Goal: Information Seeking & Learning: Learn about a topic

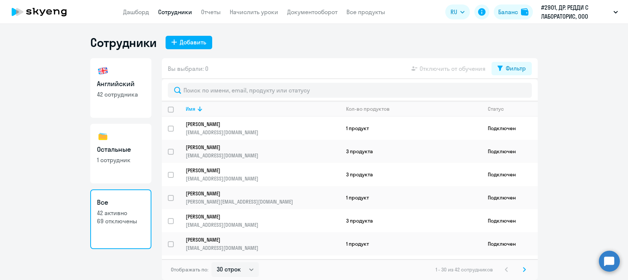
select select "30"
click at [206, 12] on link "Отчеты" at bounding box center [211, 11] width 20 height 7
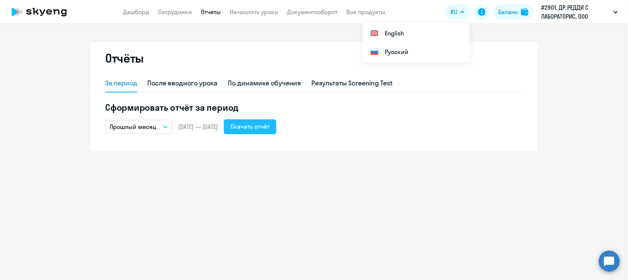
click at [269, 126] on div "Скачать отчёт" at bounding box center [249, 126] width 39 height 9
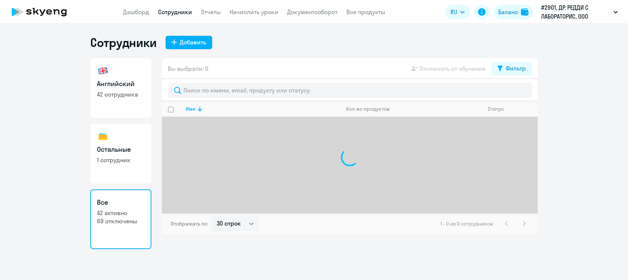
select select "30"
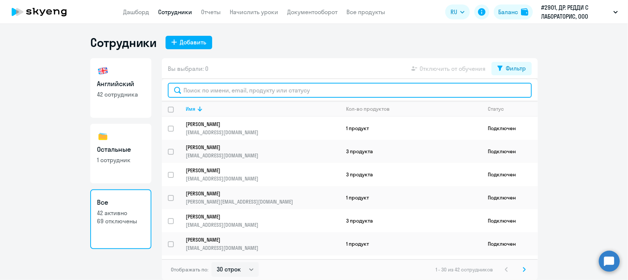
click at [212, 91] on input "text" at bounding box center [350, 90] width 364 height 15
type input ";"
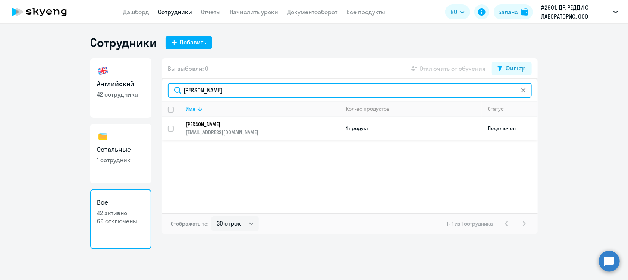
type input "[PERSON_NAME]"
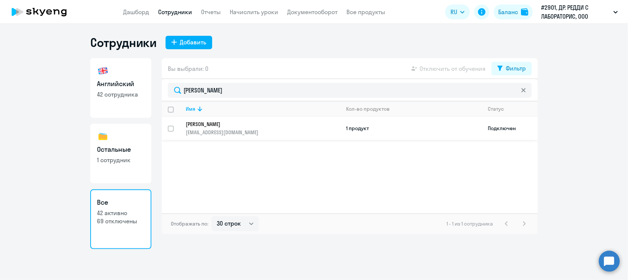
click at [206, 121] on p "[PERSON_NAME]" at bounding box center [258, 124] width 144 height 7
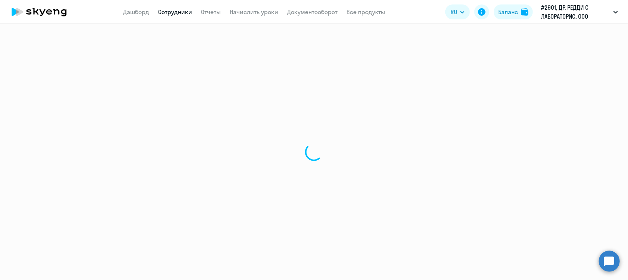
select select "english"
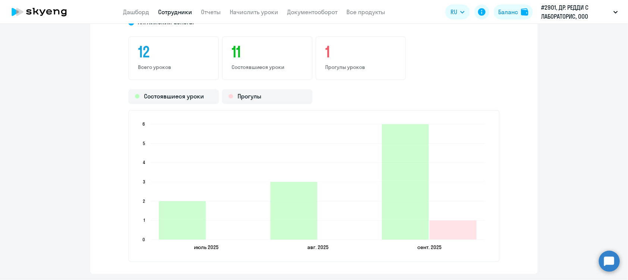
scroll to position [954, 0]
